Goal: Task Accomplishment & Management: Manage account settings

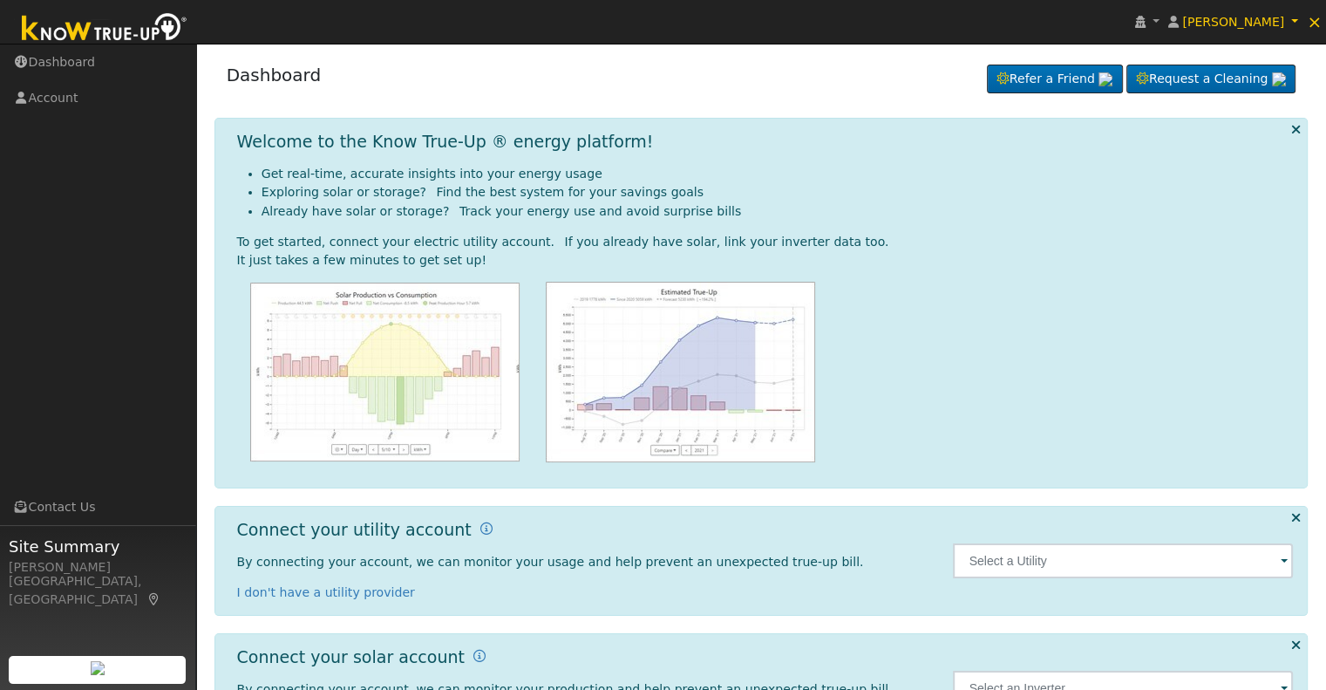
scroll to position [78, 0]
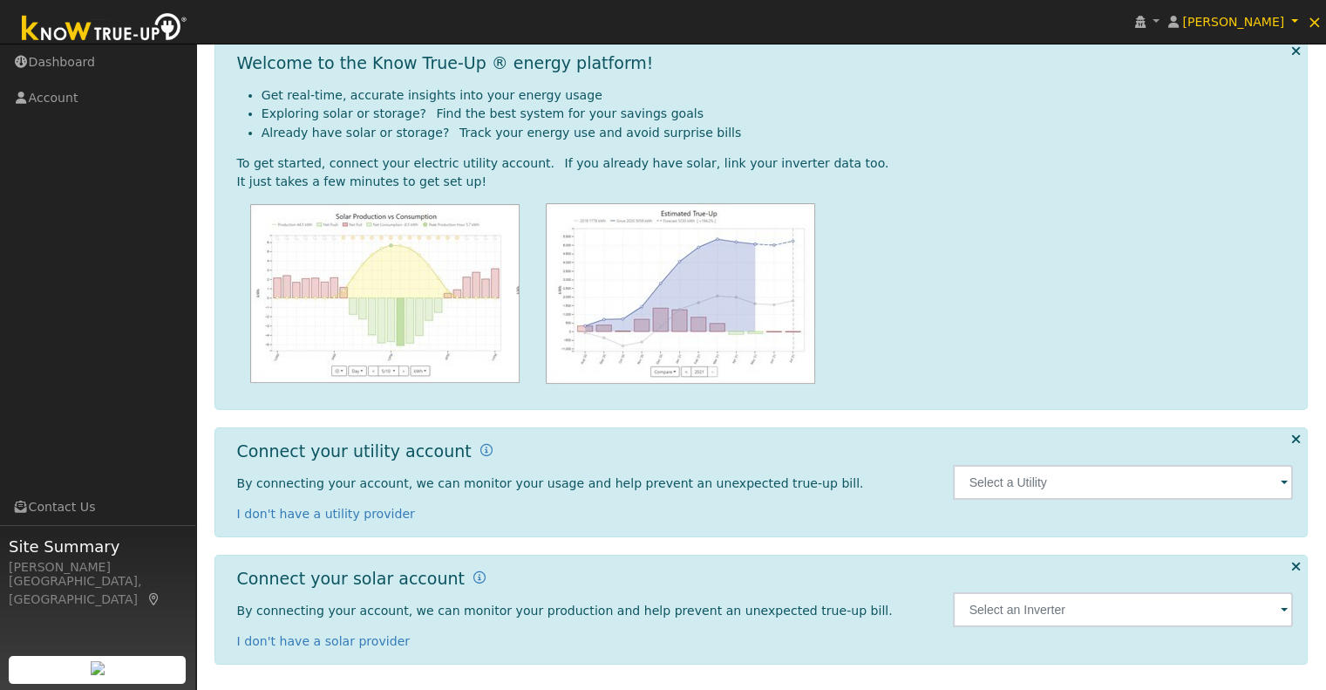
click at [1281, 484] on span at bounding box center [1284, 483] width 7 height 20
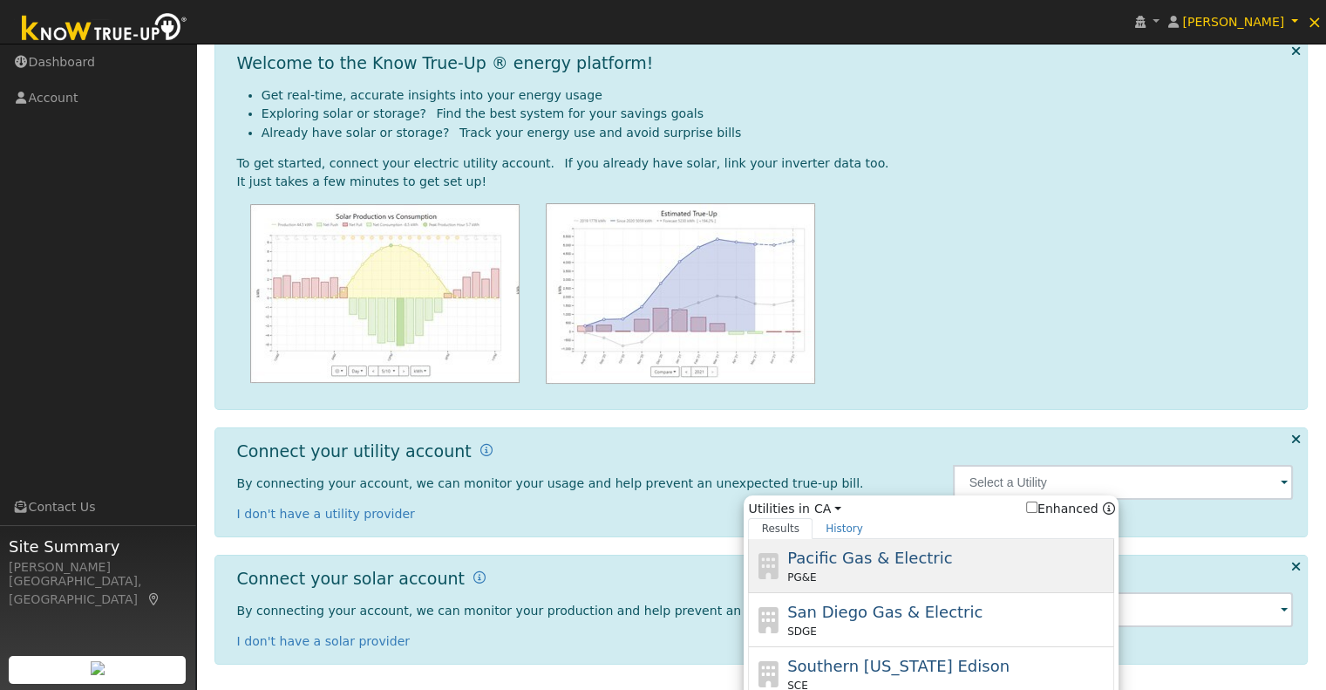
click at [943, 571] on div "PG&E" at bounding box center [948, 577] width 323 height 16
type input "PG&E"
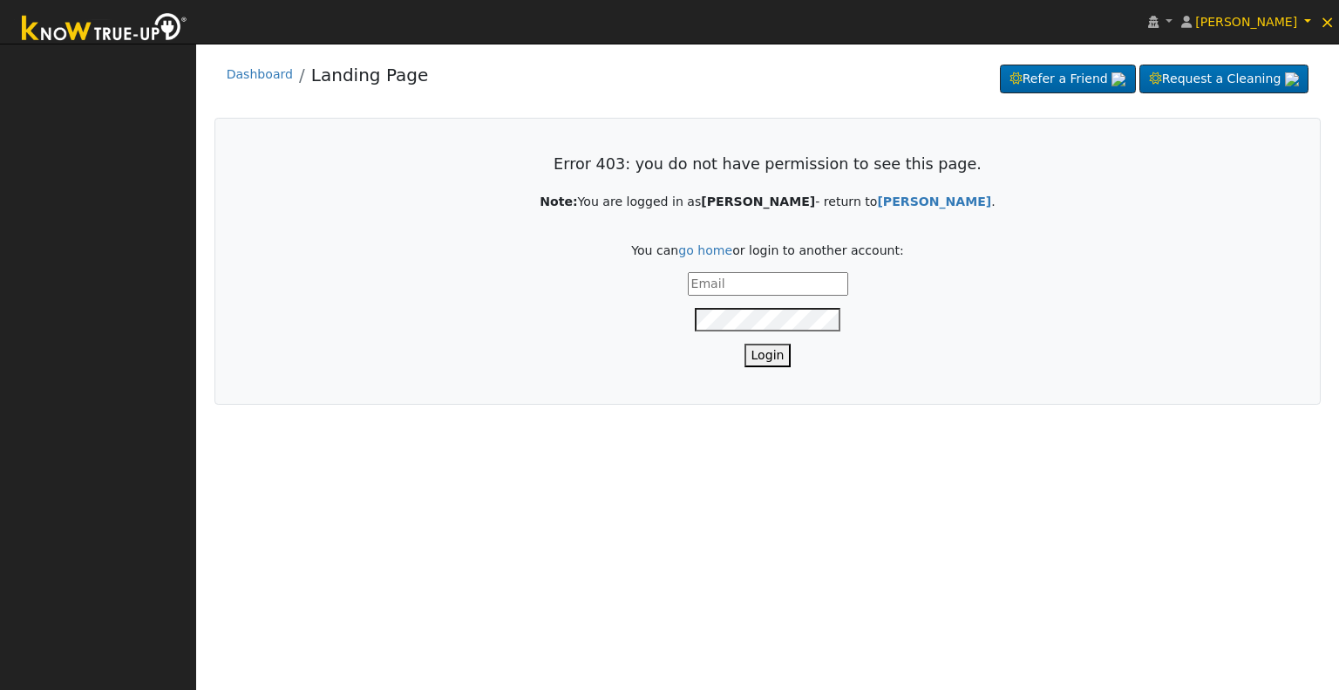
type input "[EMAIL_ADDRESS][DOMAIN_NAME]"
click at [772, 351] on button "Login" at bounding box center [768, 356] width 47 height 24
